Goal: Task Accomplishment & Management: Complete application form

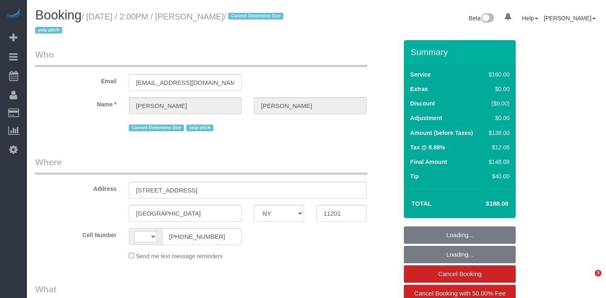
select select "NY"
select select "string:[GEOGRAPHIC_DATA]"
select select "object:831"
select select "spot1"
select select "number:89"
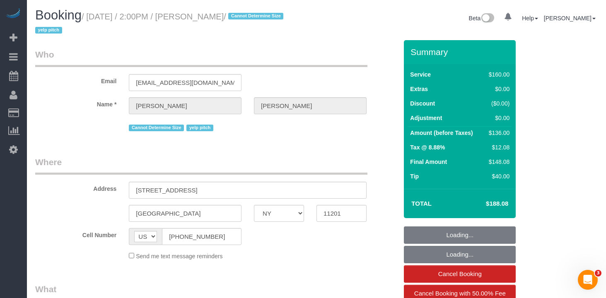
select select "number:90"
select select "number:15"
select select "number:6"
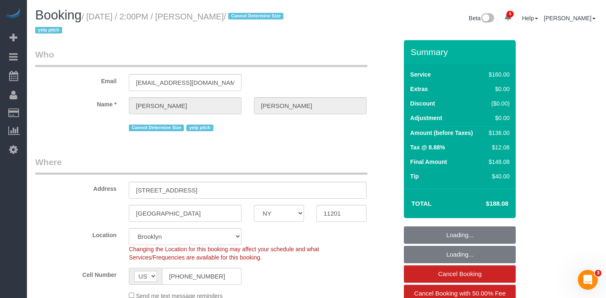
click at [92, 21] on small "/ [DATE] / 2:00PM / [PERSON_NAME] / Cannot Determine Size yelp pitch" at bounding box center [160, 23] width 251 height 23
select select "object:1327"
select select "string:stripe-pm_1ND9ZO4VGloSiKo7m8VPbBys"
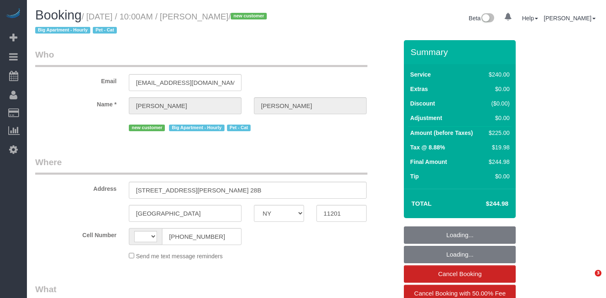
select select "NY"
select select "string:stripe-pm_1Rv3eS4VGloSiKo7sQMRhCQH"
select select "string:[GEOGRAPHIC_DATA]"
select select "object:668"
select select "spot1"
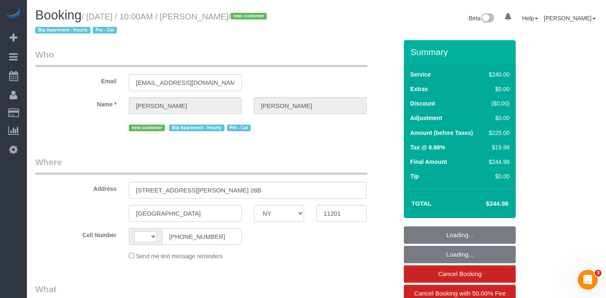
select select "number:89"
select select "number:75"
select select "number:14"
select select "number:5"
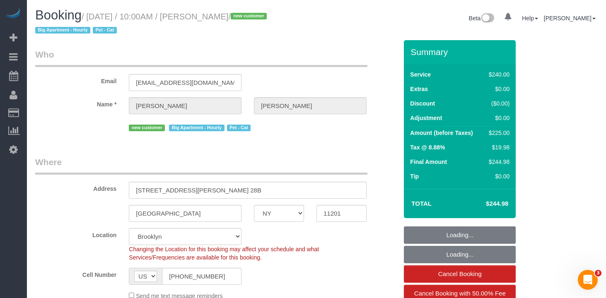
select select "object:1326"
select select "180"
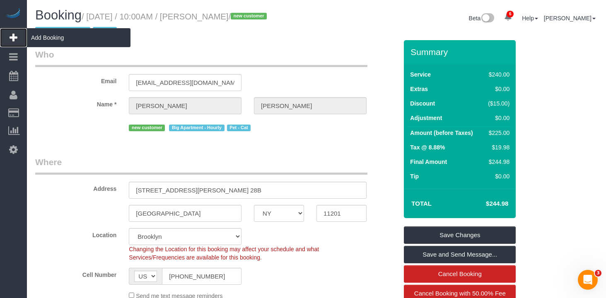
click at [63, 38] on span "Add Booking" at bounding box center [79, 37] width 104 height 19
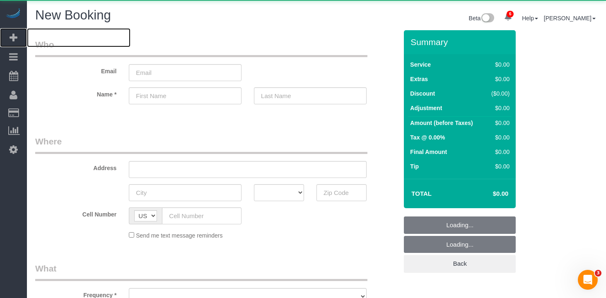
select select "object:1983"
select select "number:89"
select select "number:90"
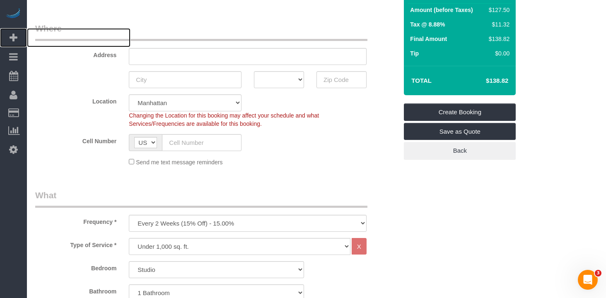
scroll to position [128, 0]
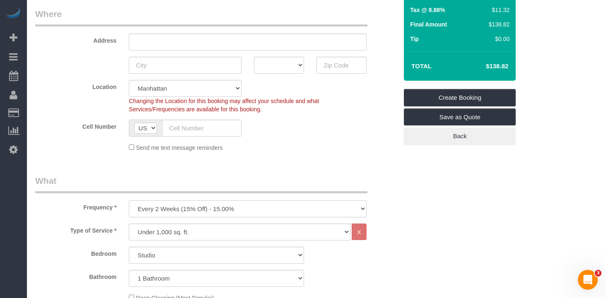
click at [163, 211] on select "One Time Weekly (20% Off) - 20.00% Every 2 Weeks (15% Off) - 15.00% Every 4 Wee…" at bounding box center [248, 208] width 238 height 17
select select "object:2659"
click at [171, 228] on select "Under 1,000 sq. ft. 1,001 - 1,500 sq. ft. 1,500+ sq. ft. Custom Cleaning Office…" at bounding box center [240, 232] width 222 height 17
click at [184, 253] on select "Studio 1 Bedroom 2 Bedrooms 3 Bedrooms" at bounding box center [216, 255] width 175 height 17
select select "2"
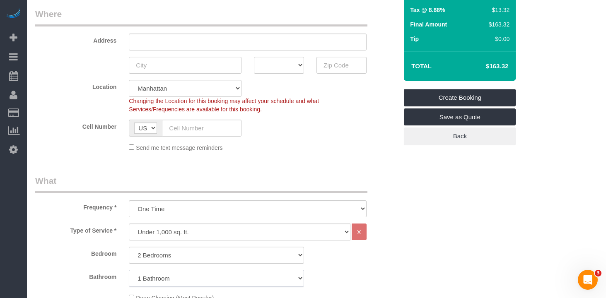
click at [153, 277] on select "1 Bathroom 2 Bathrooms" at bounding box center [216, 278] width 175 height 17
select select "2"
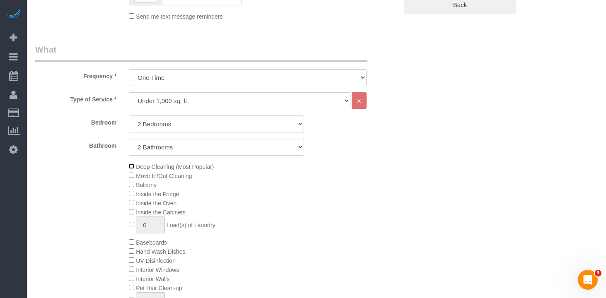
scroll to position [244, 0]
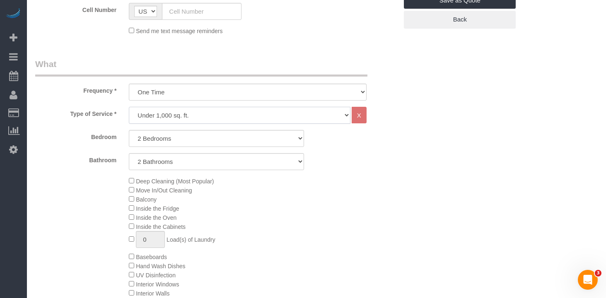
click at [152, 109] on select "Under 1,000 sq. ft. 1,001 - 1,500 sq. ft. 1,500+ sq. ft. Custom Cleaning Office…" at bounding box center [240, 115] width 222 height 17
select select "308"
select select "1"
select select "120"
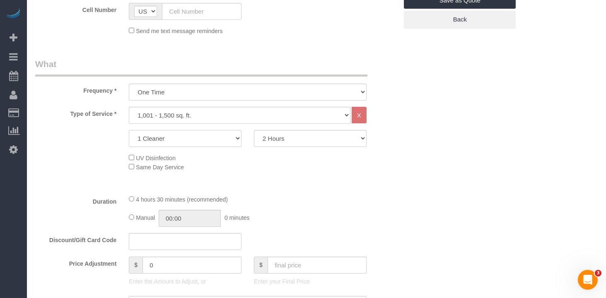
click at [188, 135] on select "1 Cleaner 2 Cleaners 3 Cleaners 4 Cleaners 5 Cleaners" at bounding box center [185, 138] width 113 height 17
select select "2"
click at [301, 142] on select "2 Hours 2.5 Hours 3 Hours 3.5 Hours 4 Hours 4.5 Hours 5 Hours 5.5 Hours 6 Hours…" at bounding box center [310, 138] width 113 height 17
select select "210"
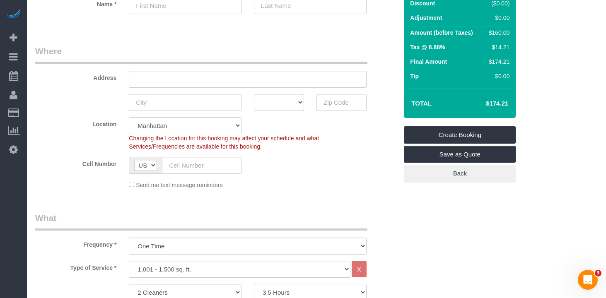
scroll to position [87, 0]
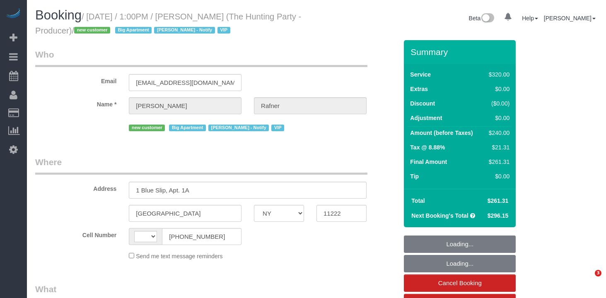
select select "NY"
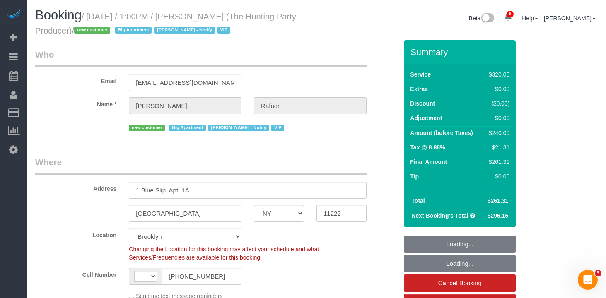
select select "object:460"
select select "string:[GEOGRAPHIC_DATA]"
select select "string:stripe-pm_1Rtzof4VGloSiKo7440tZ5Fk"
select select "2"
select select "spot1"
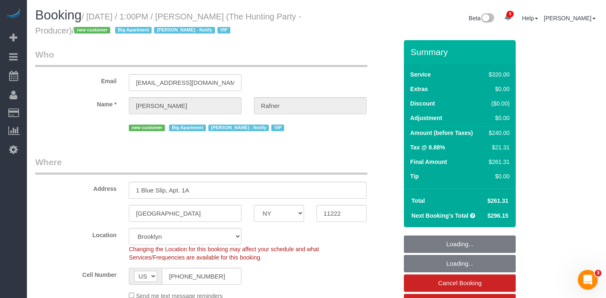
select select "number:58"
select select "number:76"
select select "number:15"
select select "number:5"
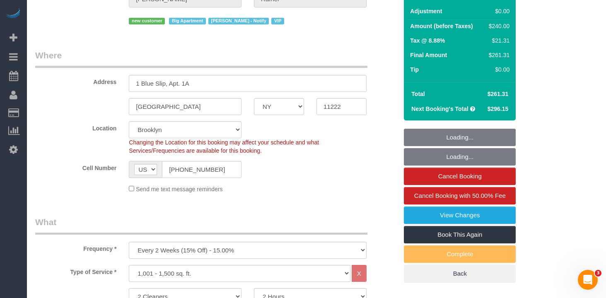
scroll to position [244, 0]
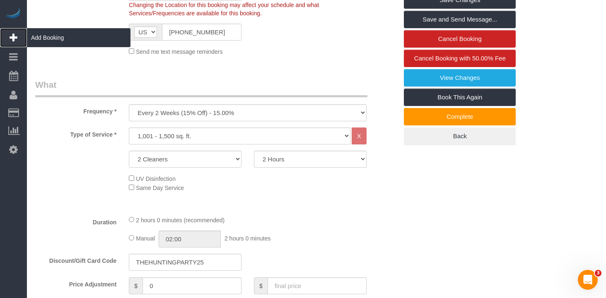
click at [57, 39] on span "Add Booking" at bounding box center [79, 37] width 104 height 19
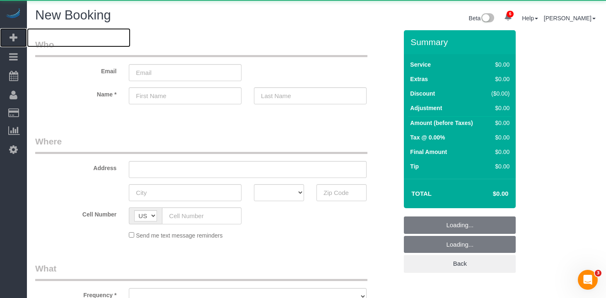
select select "number:89"
select select "number:90"
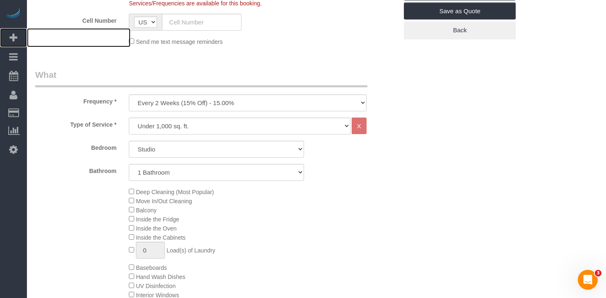
scroll to position [234, 0]
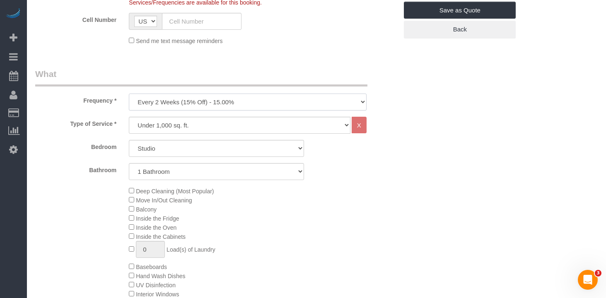
click at [181, 102] on select "One Time Weekly (20% Off) - 20.00% Every 2 Weeks (15% Off) - 15.00% Every 4 Wee…" at bounding box center [248, 102] width 238 height 17
click at [180, 103] on select "One Time Weekly (20% Off) - 20.00% Every 2 Weeks (15% Off) - 15.00% Every 4 Wee…" at bounding box center [248, 102] width 238 height 17
select select "object:2670"
click at [162, 152] on select "Studio 1 Bedroom 2 Bedrooms 3 Bedrooms" at bounding box center [216, 148] width 175 height 17
select select "1"
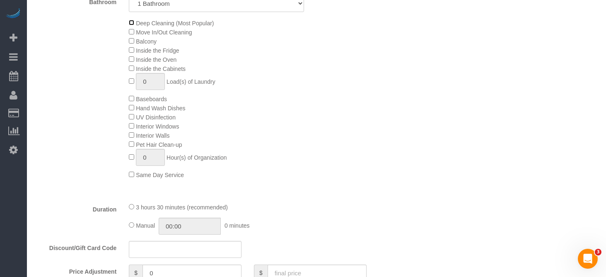
scroll to position [417, 0]
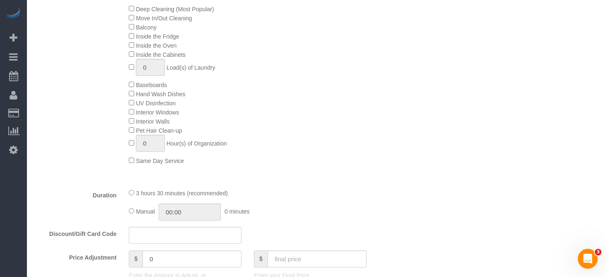
click at [359, 99] on div "Deep Cleaning (Most Popular) Move In/Out Cleaning Balcony Inside the Fridge Ins…" at bounding box center [263, 84] width 281 height 161
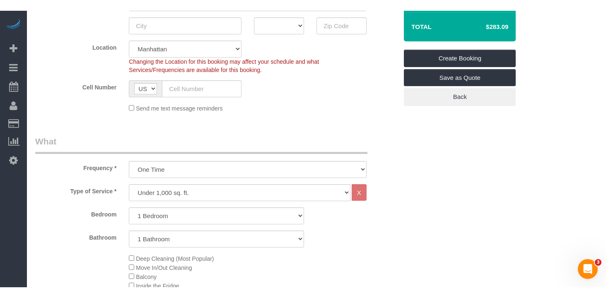
scroll to position [114, 0]
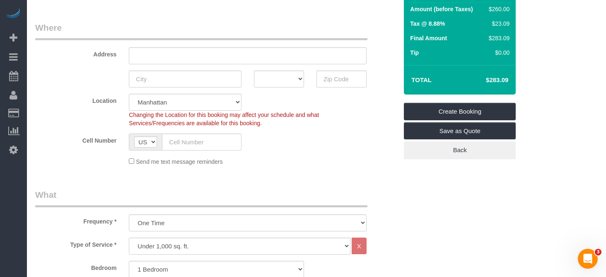
click at [340, 167] on fieldset "Where Address AK AL AR AZ CA CO CT DC DE FL GA HI IA ID IL IN KS KY LA MA MD ME…" at bounding box center [216, 97] width 362 height 150
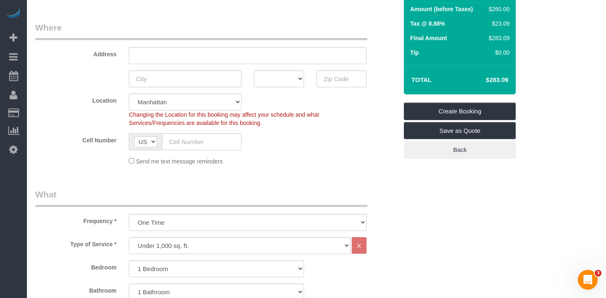
click at [274, 161] on div "Send me text message reminders" at bounding box center [248, 161] width 250 height 9
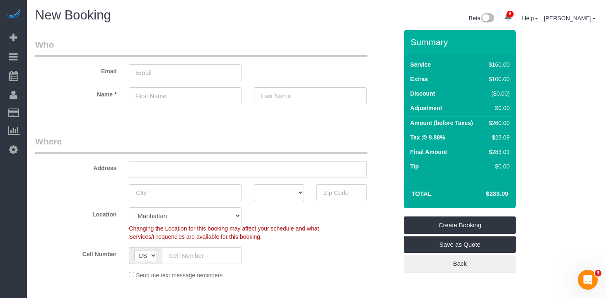
click at [296, 140] on legend "Where" at bounding box center [201, 144] width 332 height 19
click at [294, 67] on div "Email" at bounding box center [216, 60] width 375 height 43
click at [324, 41] on legend "Who" at bounding box center [201, 48] width 332 height 19
click at [185, 70] on input "email" at bounding box center [185, 72] width 113 height 17
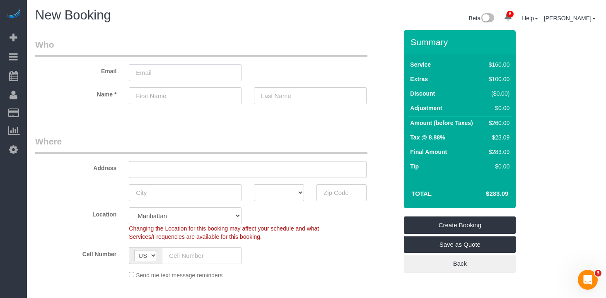
click at [178, 74] on input "email" at bounding box center [185, 72] width 113 height 17
type input "blanca@me.com"
click at [174, 94] on input "text" at bounding box center [185, 95] width 113 height 17
type input "Blanca"
click at [159, 71] on input "blanca@me.com" at bounding box center [185, 72] width 113 height 17
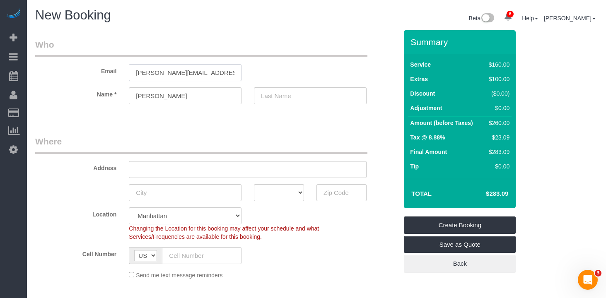
click at [154, 74] on input "blanca@me.com" at bounding box center [185, 72] width 113 height 17
click at [147, 72] on input "blancahishko@me.com" at bounding box center [185, 72] width 113 height 17
click at [154, 73] on input "blancahishko@me.com" at bounding box center [185, 72] width 113 height 17
click at [157, 72] on input "blancahishko@me.com" at bounding box center [185, 72] width 113 height 17
click at [160, 74] on input "blancahishko@me.com" at bounding box center [185, 72] width 113 height 17
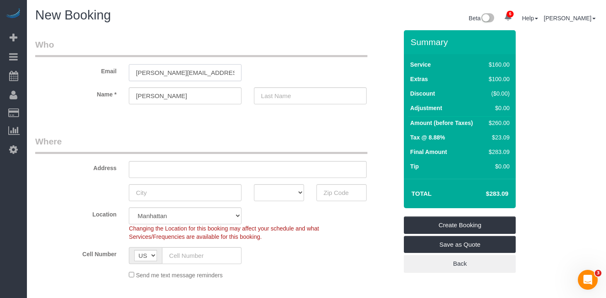
click at [161, 74] on input "blancahishko@me.com" at bounding box center [185, 72] width 113 height 17
click at [165, 73] on input "blancahishko@me.com" at bounding box center [185, 72] width 113 height 17
click at [169, 71] on input "blancahishko@me.com" at bounding box center [185, 72] width 113 height 17
click at [173, 72] on input "blancahishko@me.com" at bounding box center [185, 72] width 113 height 17
click at [176, 96] on input "Blanca" at bounding box center [185, 95] width 113 height 17
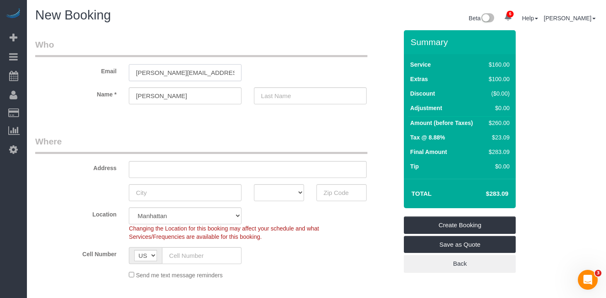
drag, startPoint x: 171, startPoint y: 72, endPoint x: 156, endPoint y: 73, distance: 15.8
click at [156, 73] on input "blancahishko@me.com" at bounding box center [185, 72] width 113 height 17
click at [164, 73] on input "blancahishko@me.com" at bounding box center [185, 72] width 113 height 17
drag, startPoint x: 171, startPoint y: 72, endPoint x: 158, endPoint y: 74, distance: 13.1
click at [158, 74] on input "blancahisako@me.com" at bounding box center [185, 72] width 113 height 17
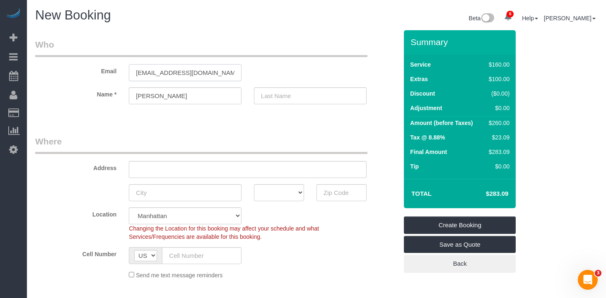
type input "blancahisako@me.com"
click at [261, 96] on input "text" at bounding box center [310, 95] width 113 height 17
type input "Hisako"
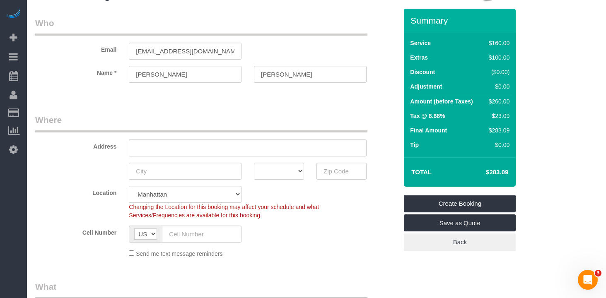
click at [180, 120] on legend "Where" at bounding box center [201, 123] width 332 height 19
click at [162, 114] on legend "Where" at bounding box center [201, 123] width 332 height 19
click at [172, 115] on legend "Where" at bounding box center [201, 123] width 332 height 19
click at [172, 121] on legend "Where" at bounding box center [201, 123] width 332 height 19
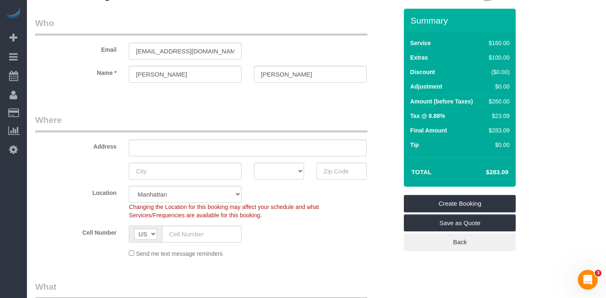
click at [173, 120] on legend "Where" at bounding box center [201, 123] width 332 height 19
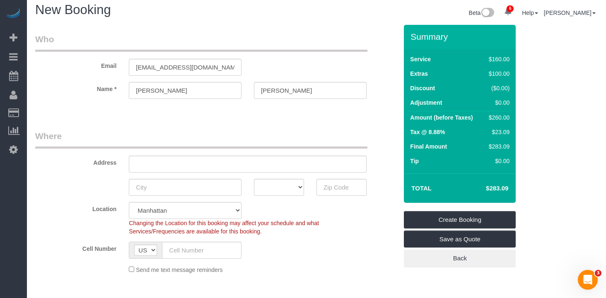
scroll to position [0, 0]
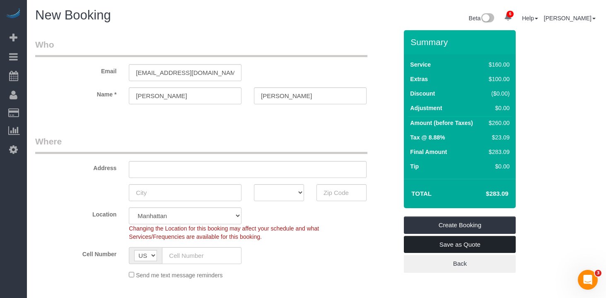
click at [434, 248] on link "Save as Quote" at bounding box center [460, 244] width 112 height 17
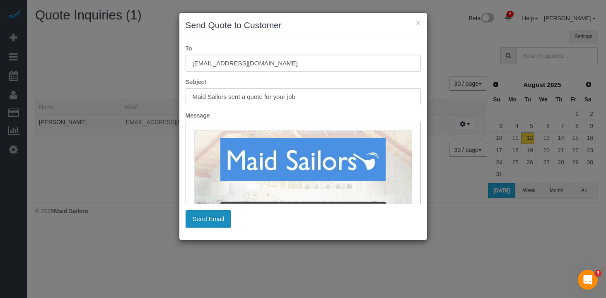
click at [214, 222] on button "Send Email" at bounding box center [209, 218] width 46 height 17
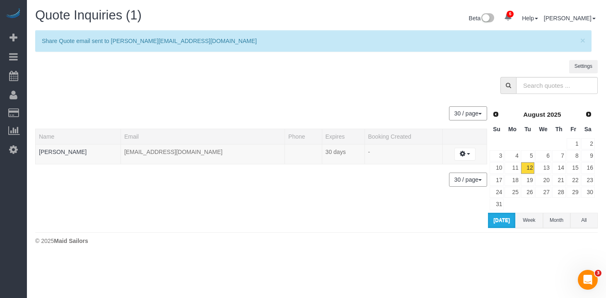
click at [227, 82] on div at bounding box center [316, 87] width 575 height 21
click at [227, 83] on div at bounding box center [316, 87] width 575 height 21
click at [227, 84] on div at bounding box center [316, 87] width 575 height 21
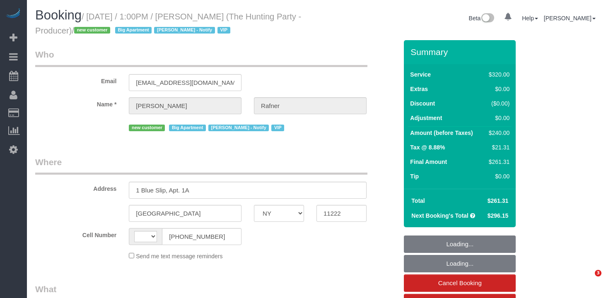
select select "NY"
select select "number:58"
select select "number:76"
select select "number:15"
select select "number:5"
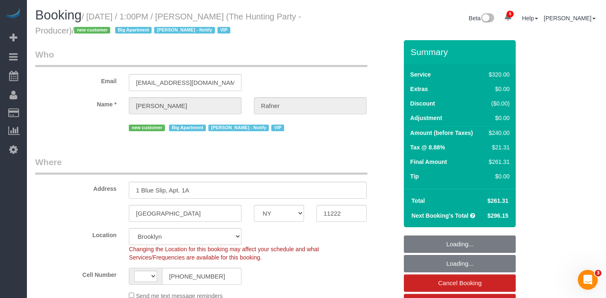
select select "string:stripe-pm_1Rtzof4VGloSiKo7440tZ5Fk"
select select "string:[GEOGRAPHIC_DATA]"
select select "object:852"
select select "spot1"
select select "2"
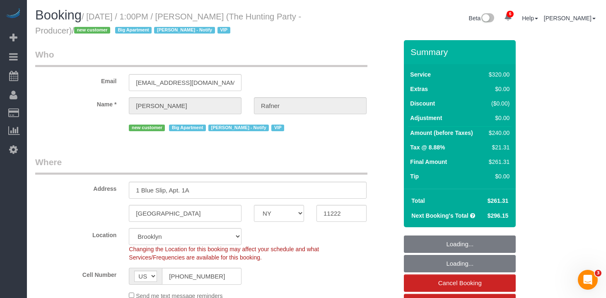
select select "object:1342"
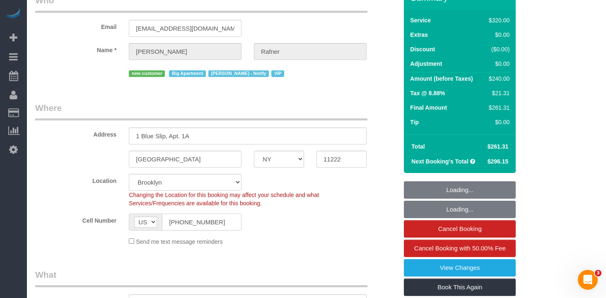
click at [214, 221] on input "(310) 570-5087" at bounding box center [202, 222] width 80 height 17
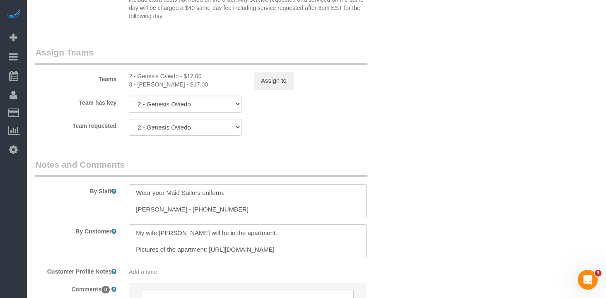
scroll to position [924, 0]
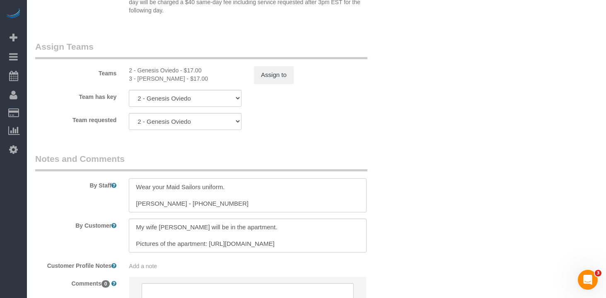
drag, startPoint x: 194, startPoint y: 205, endPoint x: 177, endPoint y: 205, distance: 17.0
click at [177, 205] on textarea at bounding box center [248, 195] width 238 height 34
